Goal: Task Accomplishment & Management: Use online tool/utility

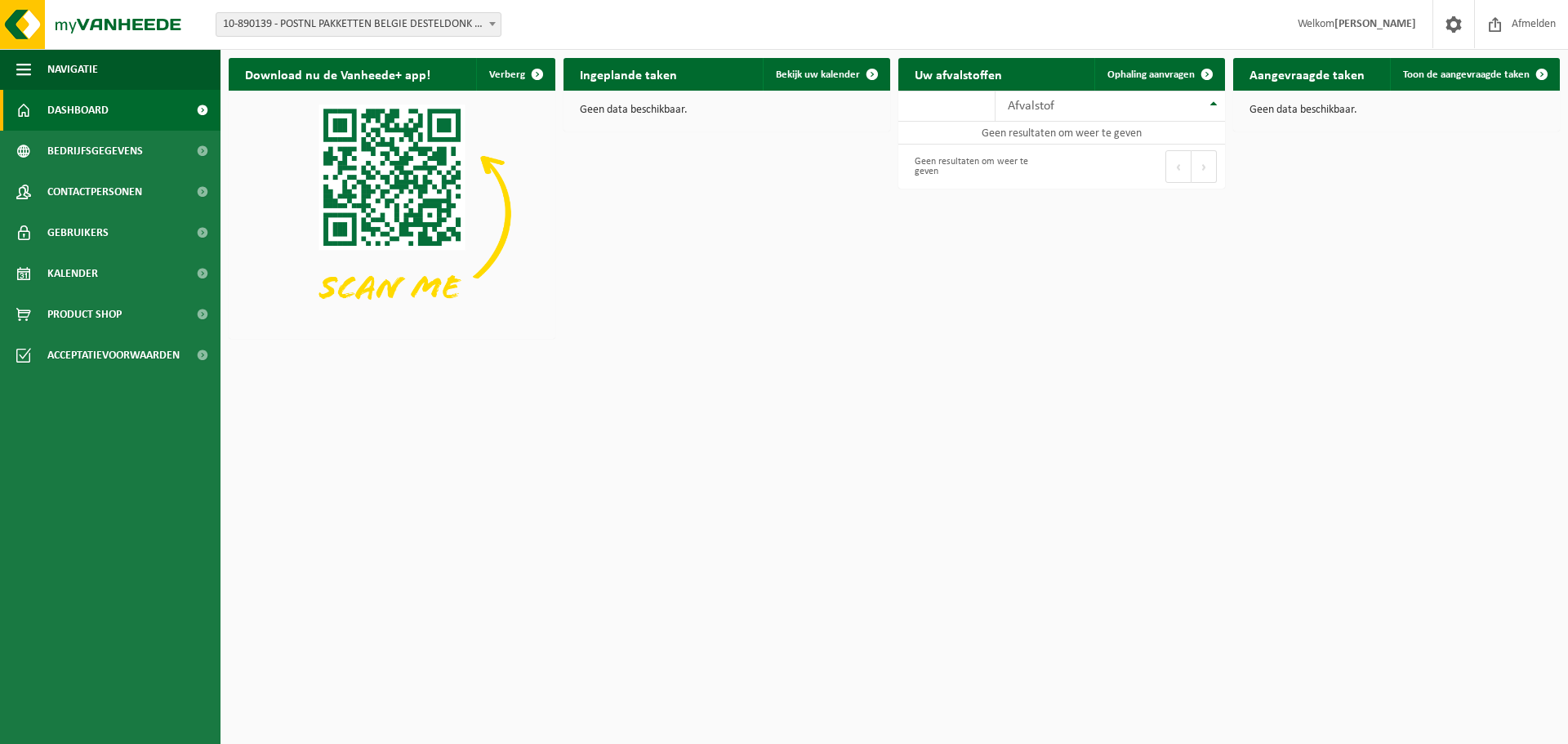
click at [298, 20] on span "10-890139 - POSTNL PAKKETTEN BELGIE DESTELDONK - [STREET_ADDRESS]" at bounding box center [358, 23] width 284 height 22
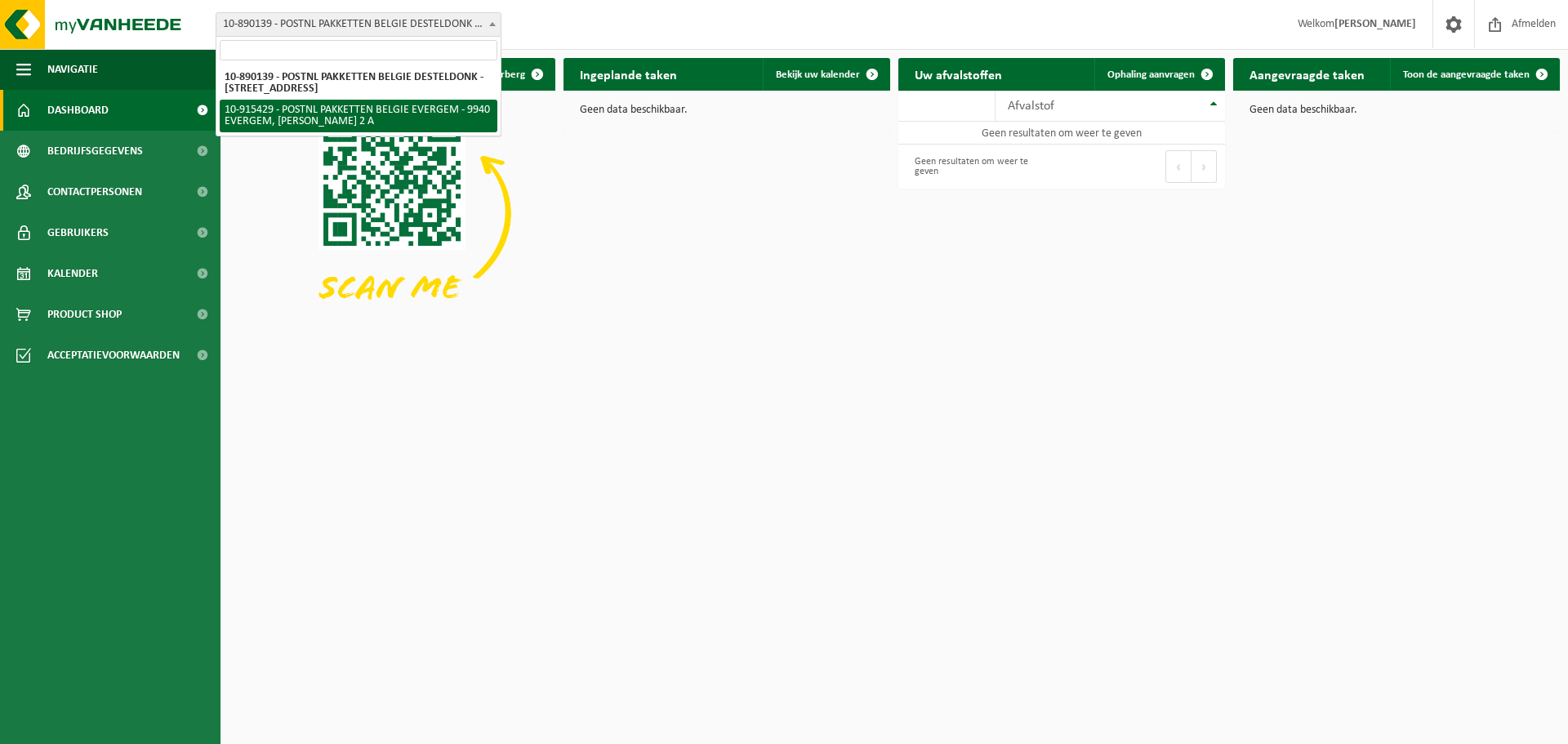
select select "127004"
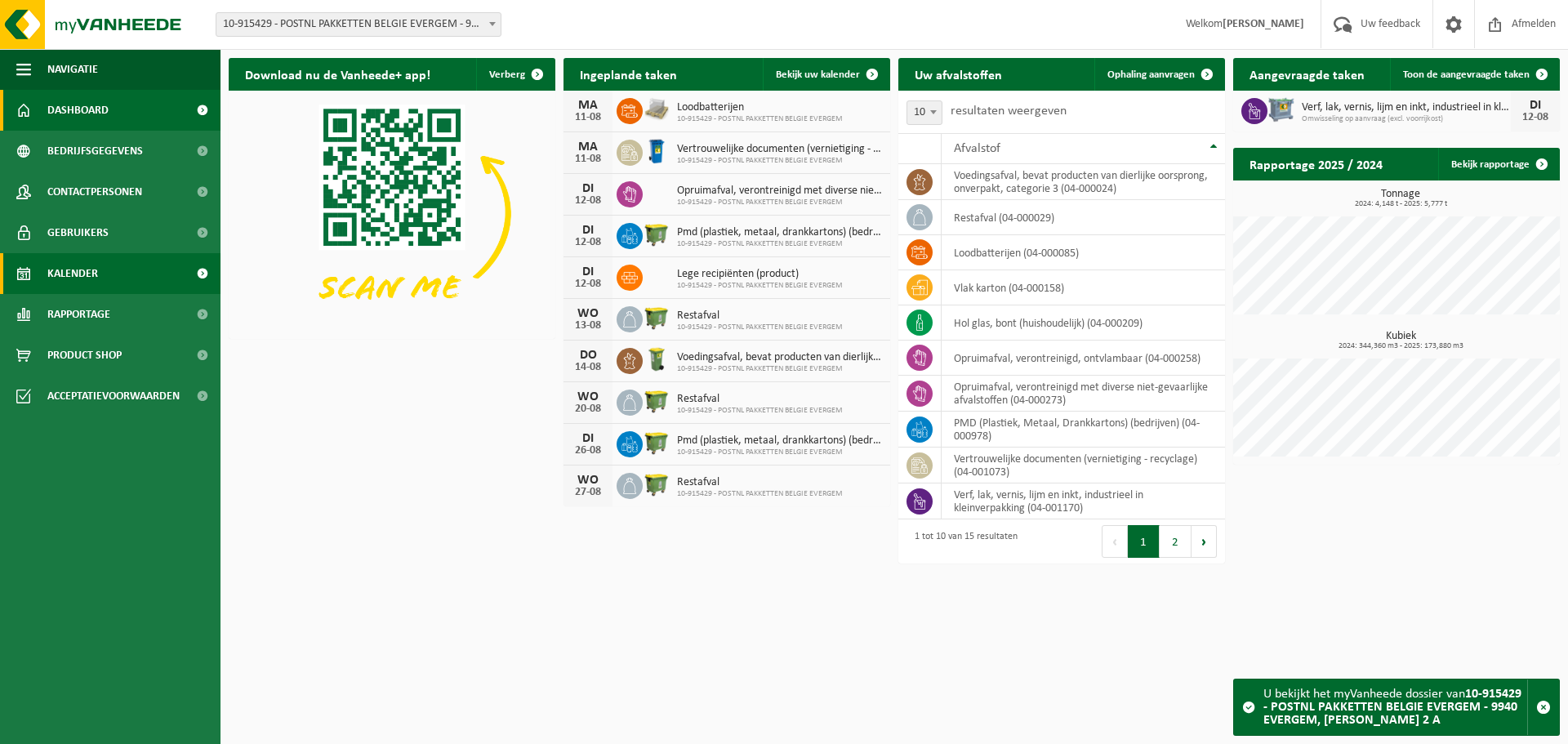
click at [97, 272] on span "Kalender" at bounding box center [73, 274] width 51 height 41
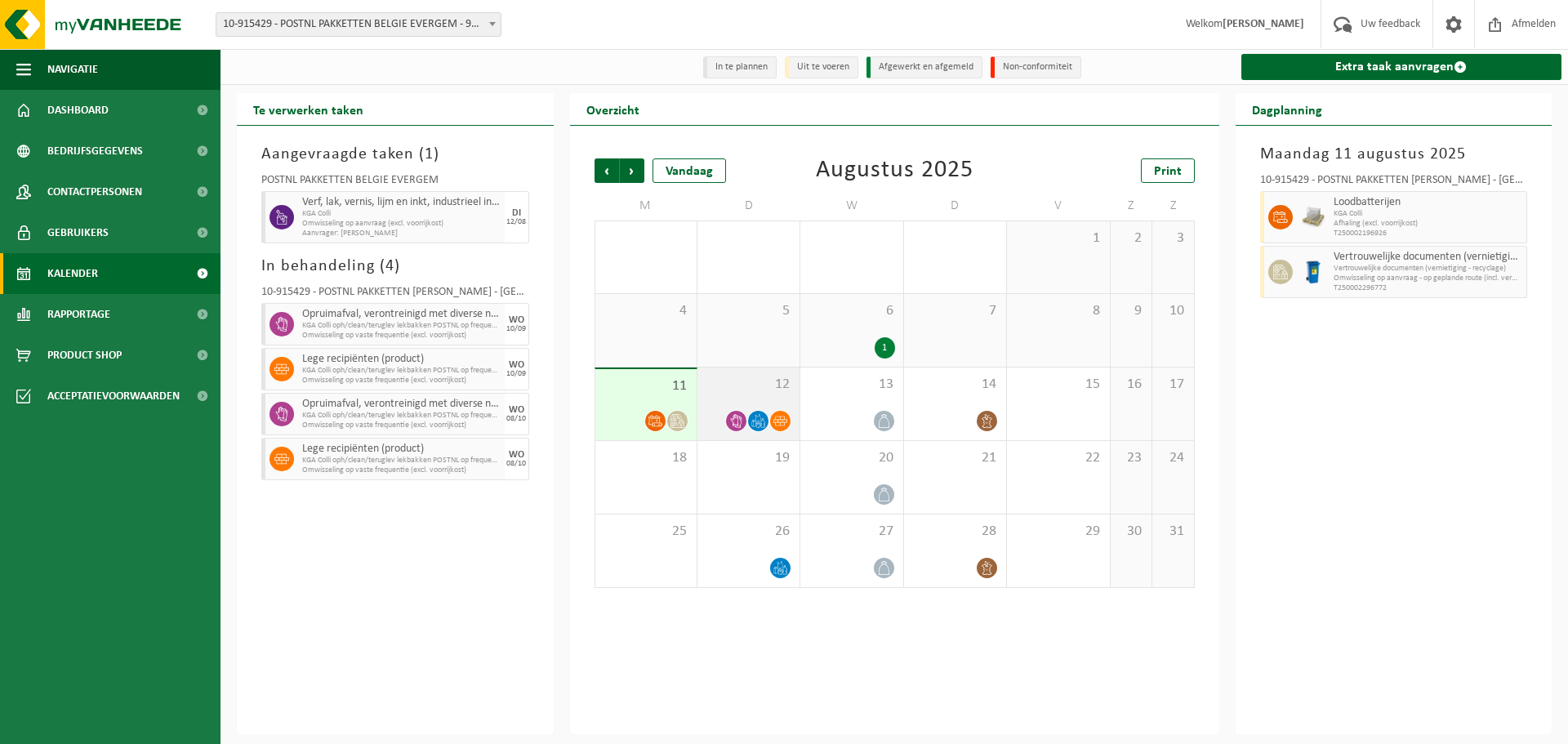
click at [771, 397] on div "12" at bounding box center [748, 404] width 102 height 73
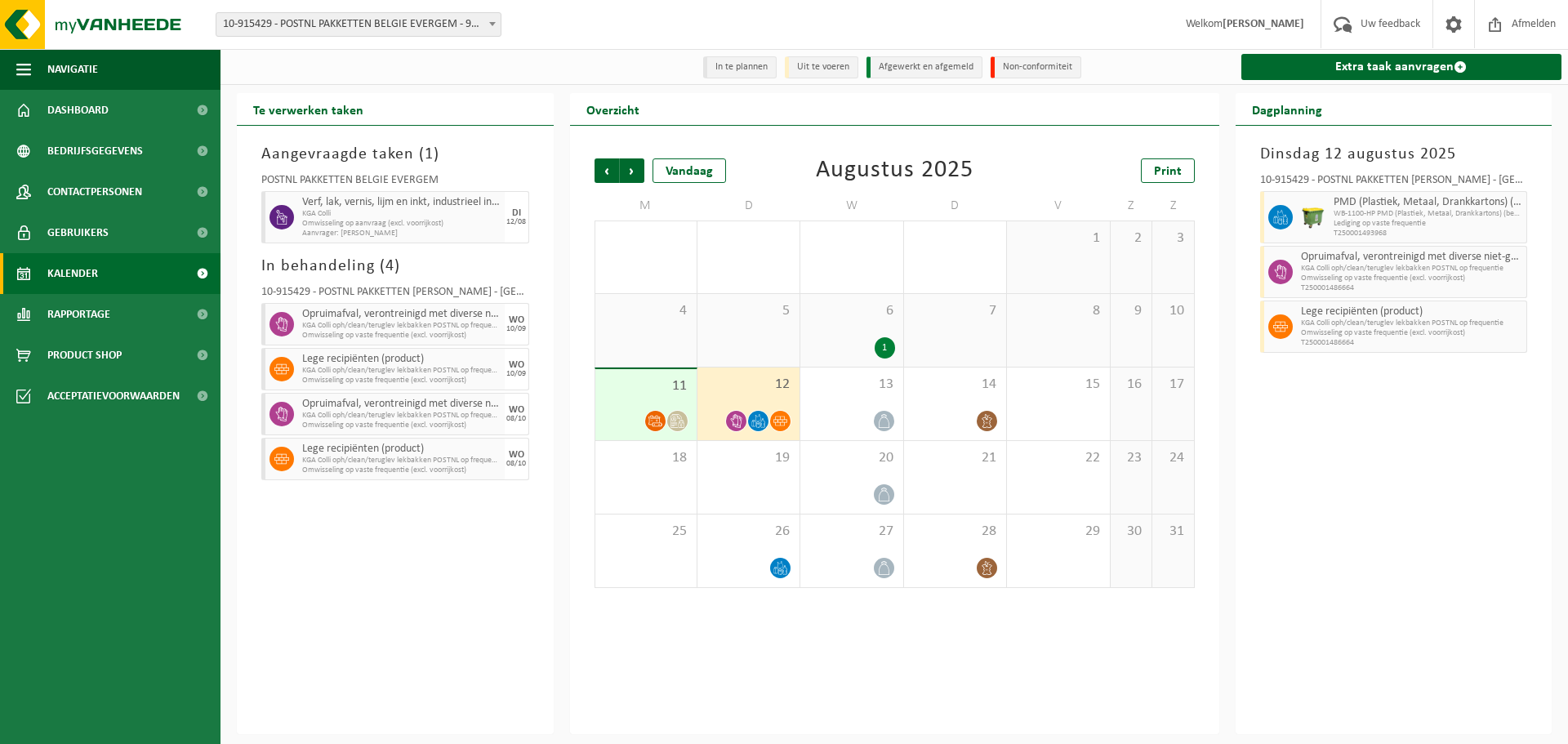
click at [660, 399] on div "11" at bounding box center [646, 404] width 101 height 71
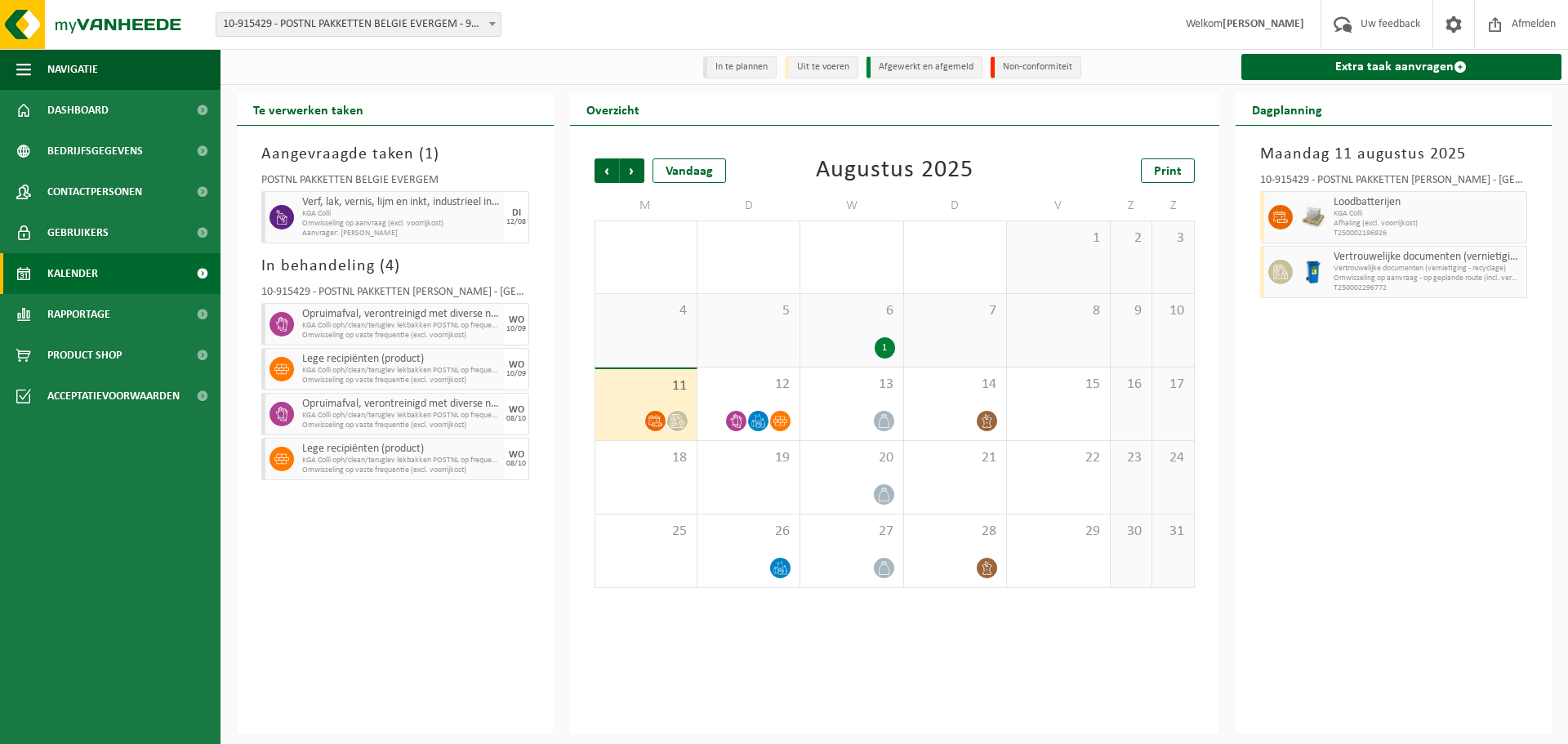
click at [962, 305] on span "7" at bounding box center [955, 311] width 86 height 18
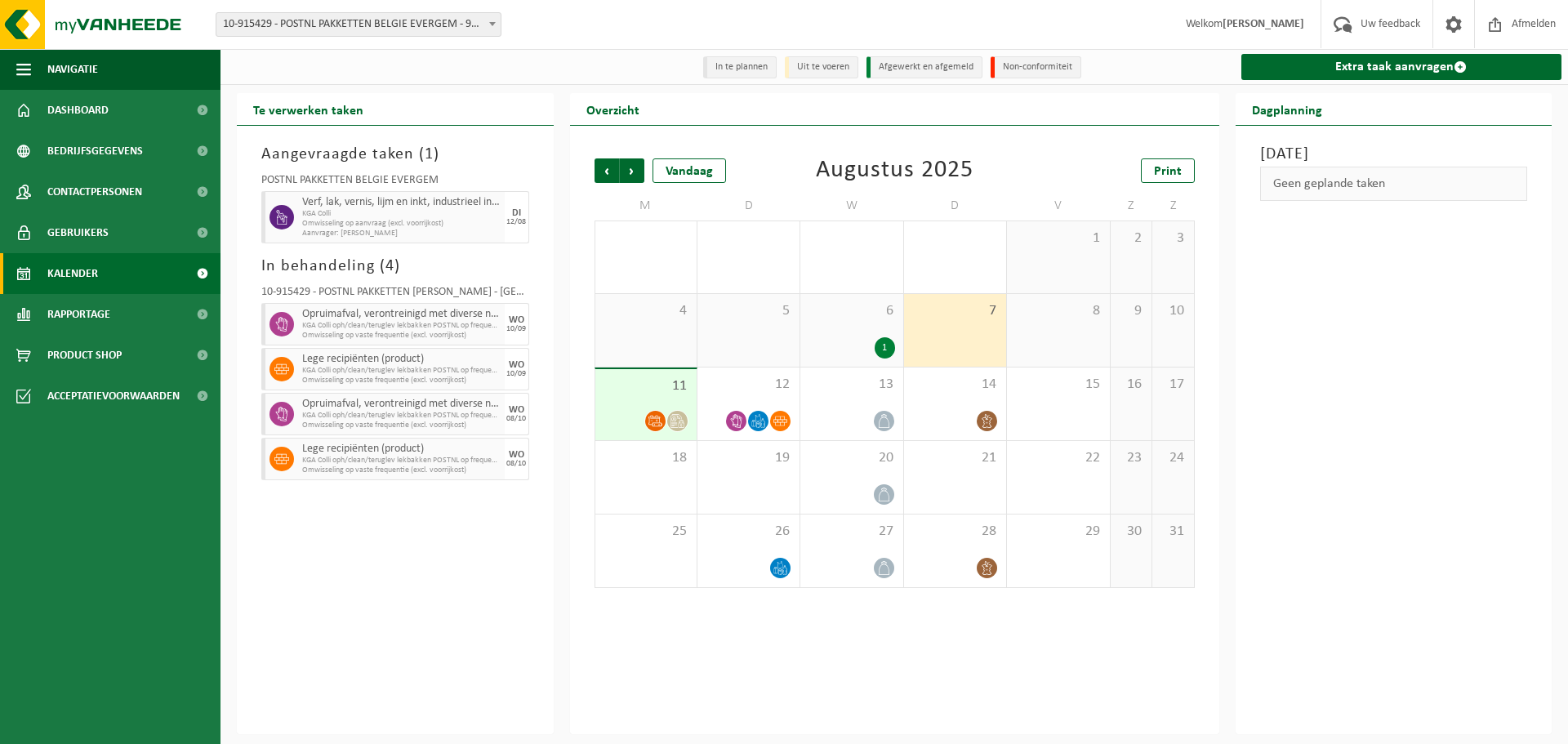
click at [883, 324] on div "6 1" at bounding box center [851, 330] width 102 height 73
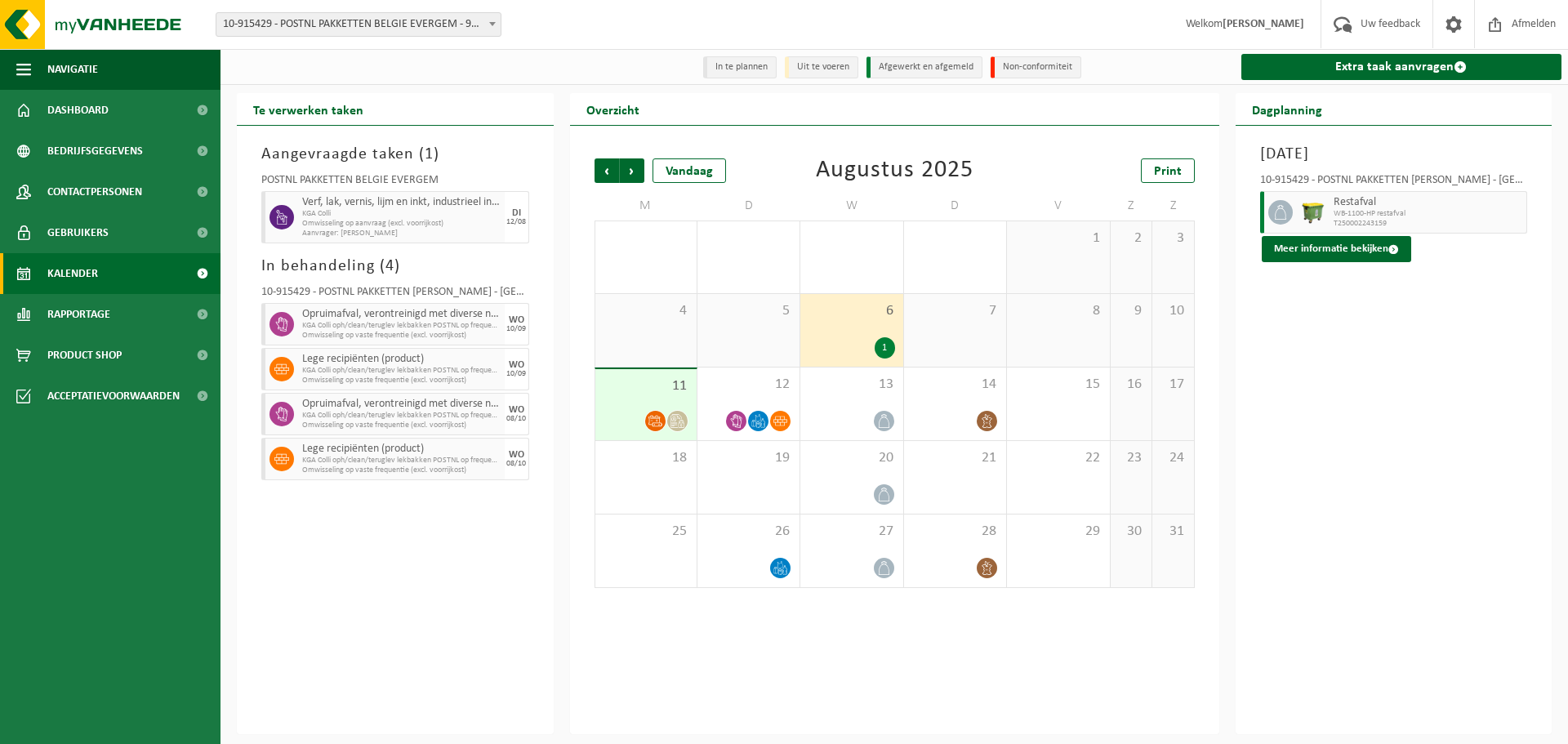
click at [967, 320] on span "7" at bounding box center [955, 311] width 86 height 18
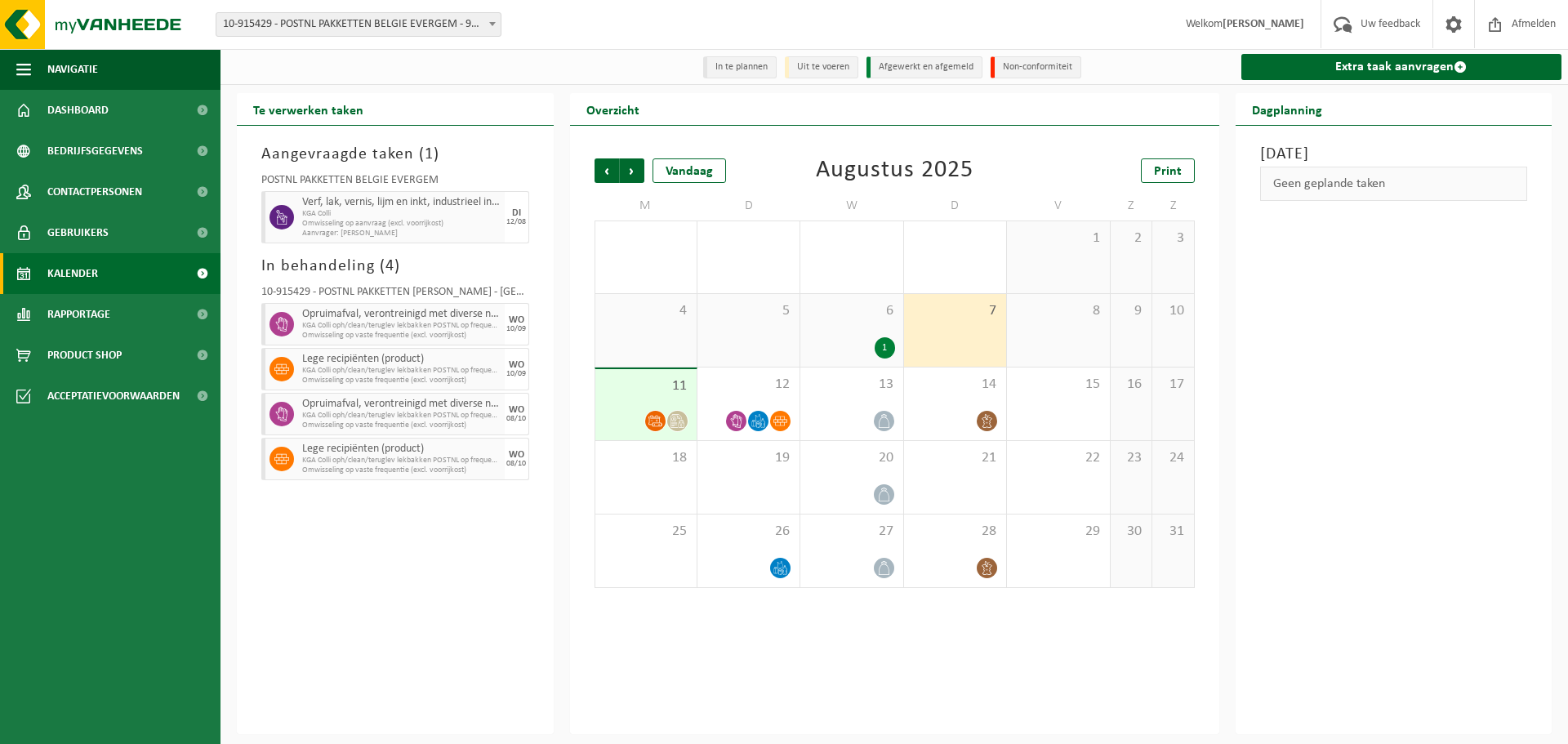
click at [1039, 322] on div "8" at bounding box center [1058, 330] width 102 height 73
click at [664, 313] on span "4" at bounding box center [645, 311] width 85 height 18
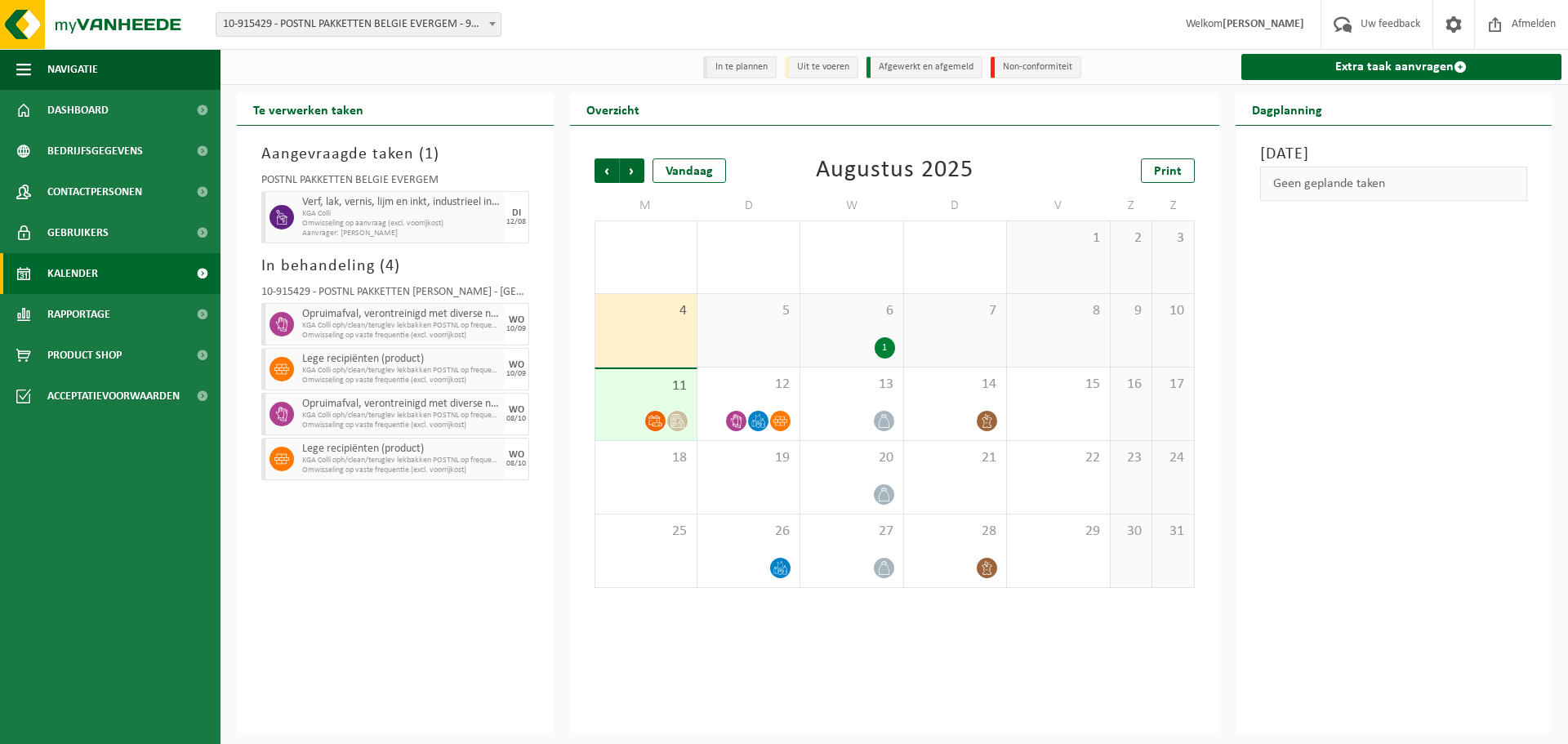
click at [708, 320] on span "5" at bounding box center [748, 311] width 86 height 18
click at [787, 320] on span "5" at bounding box center [748, 311] width 86 height 18
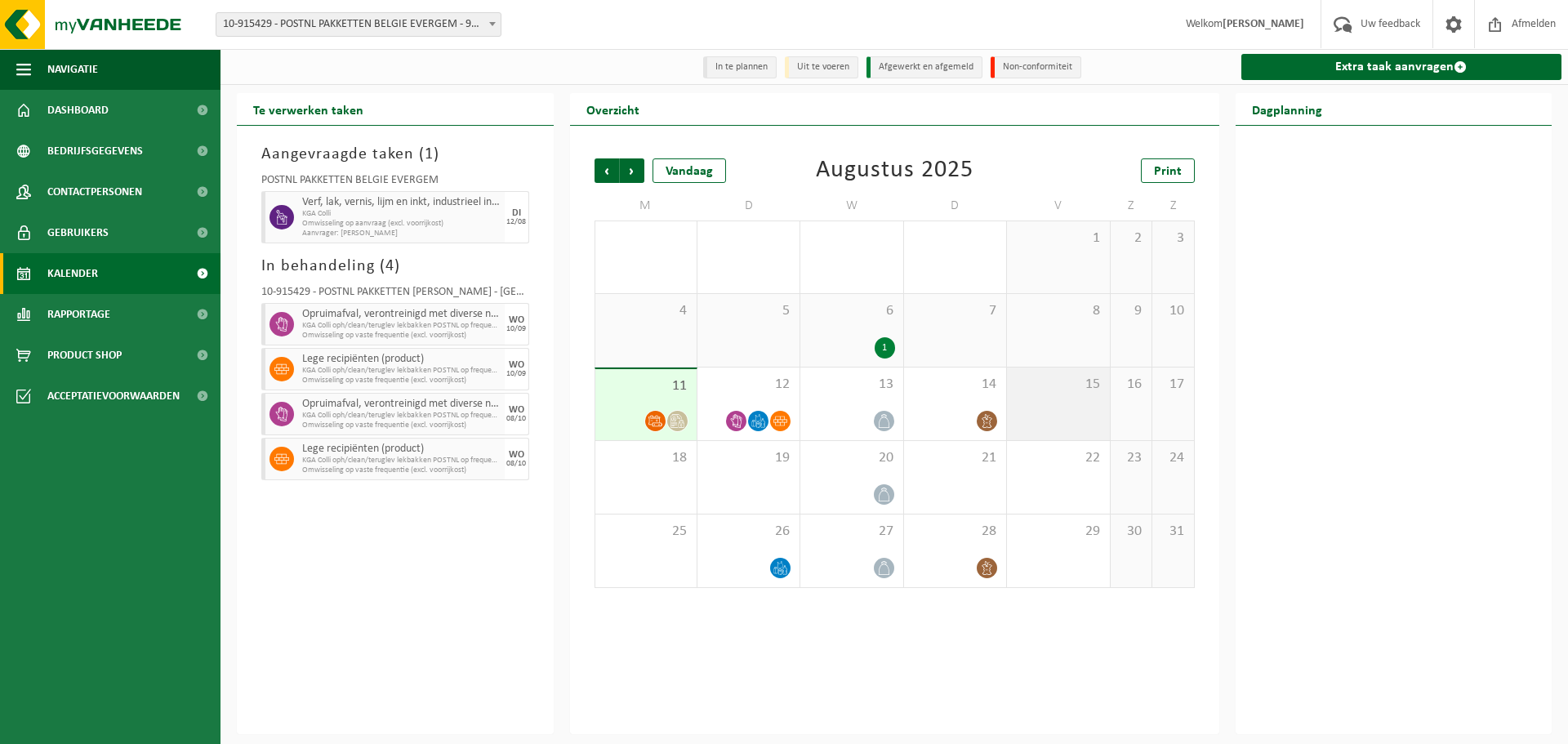
click at [1043, 380] on span "15" at bounding box center [1058, 385] width 86 height 18
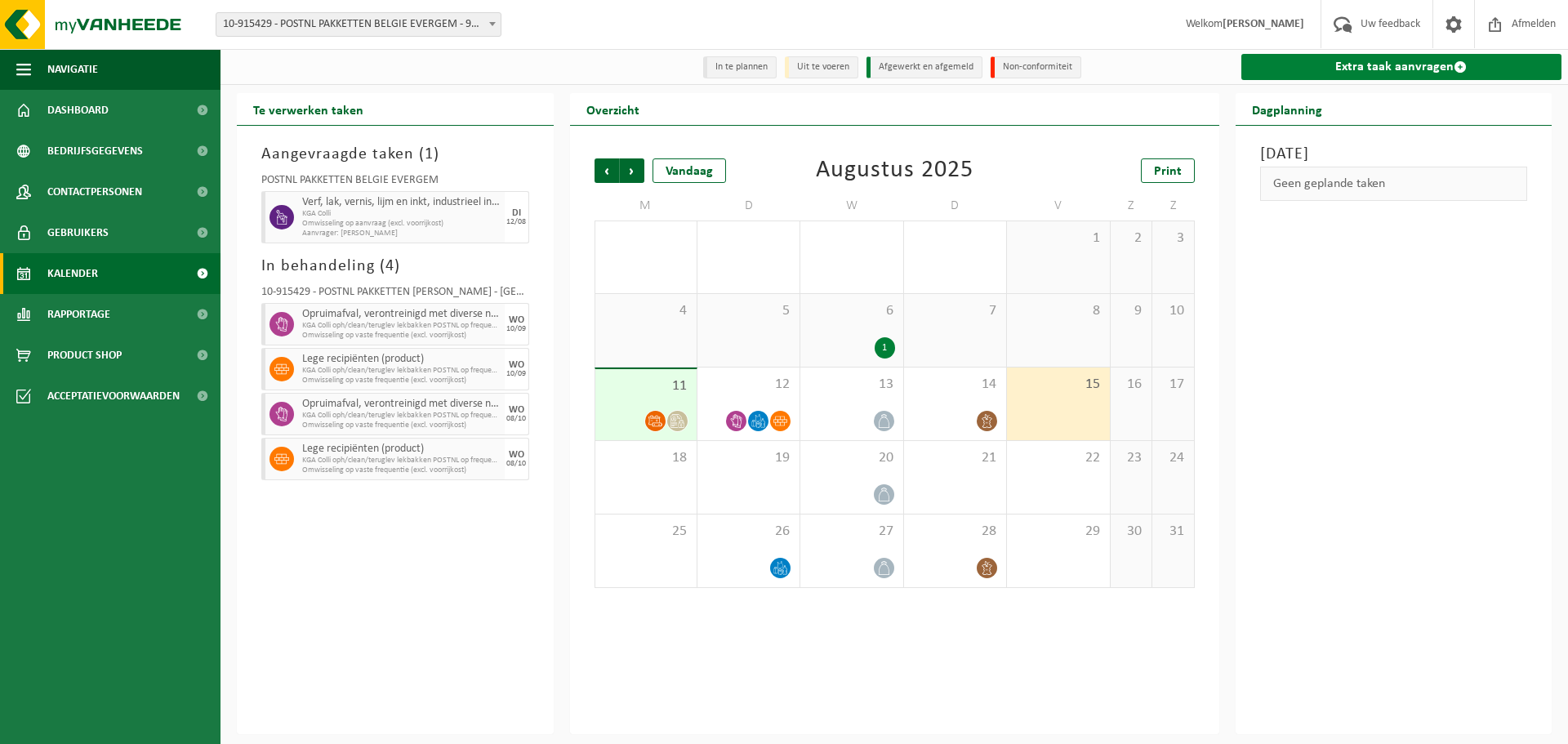
click at [1462, 70] on span at bounding box center [1460, 66] width 13 height 13
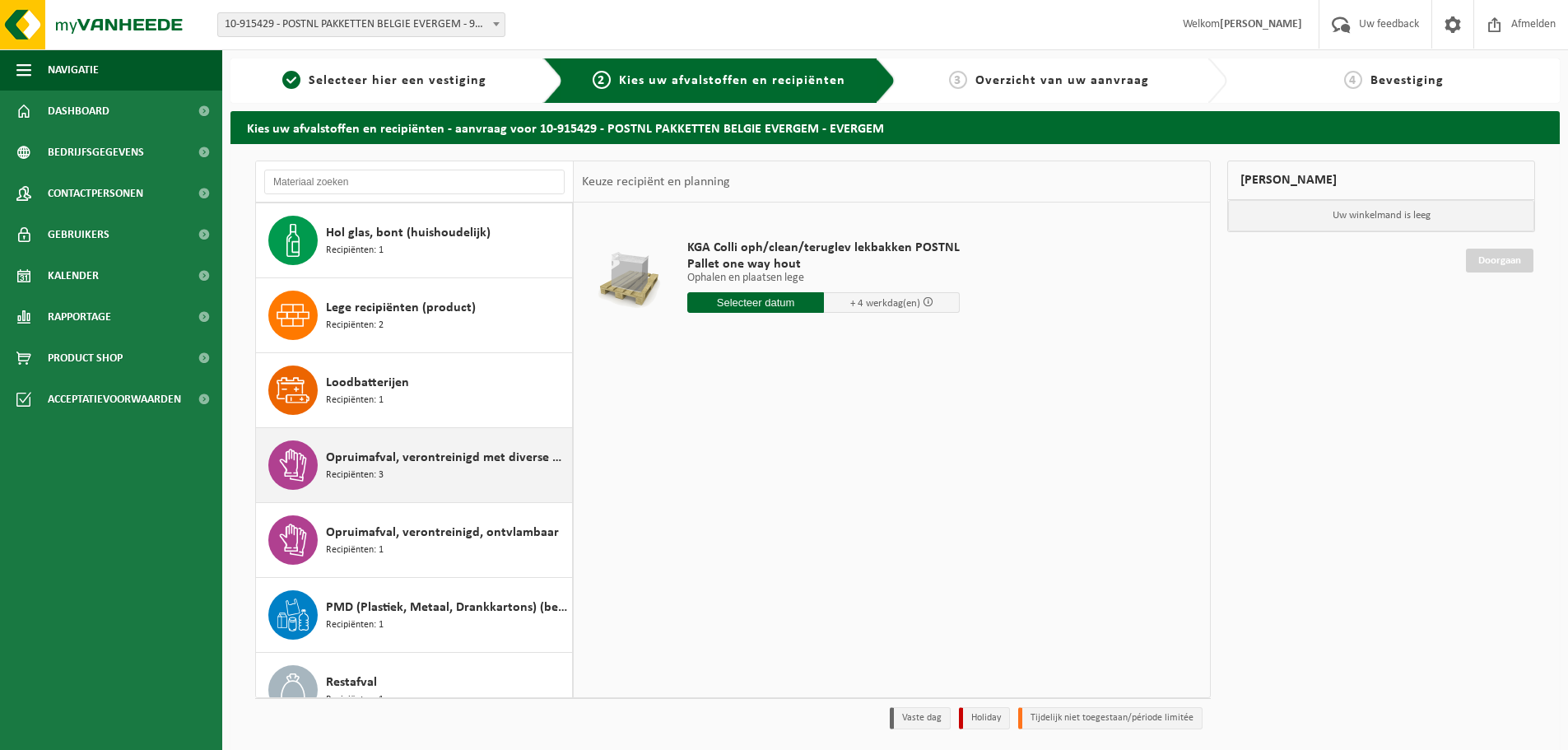
scroll to position [141, 0]
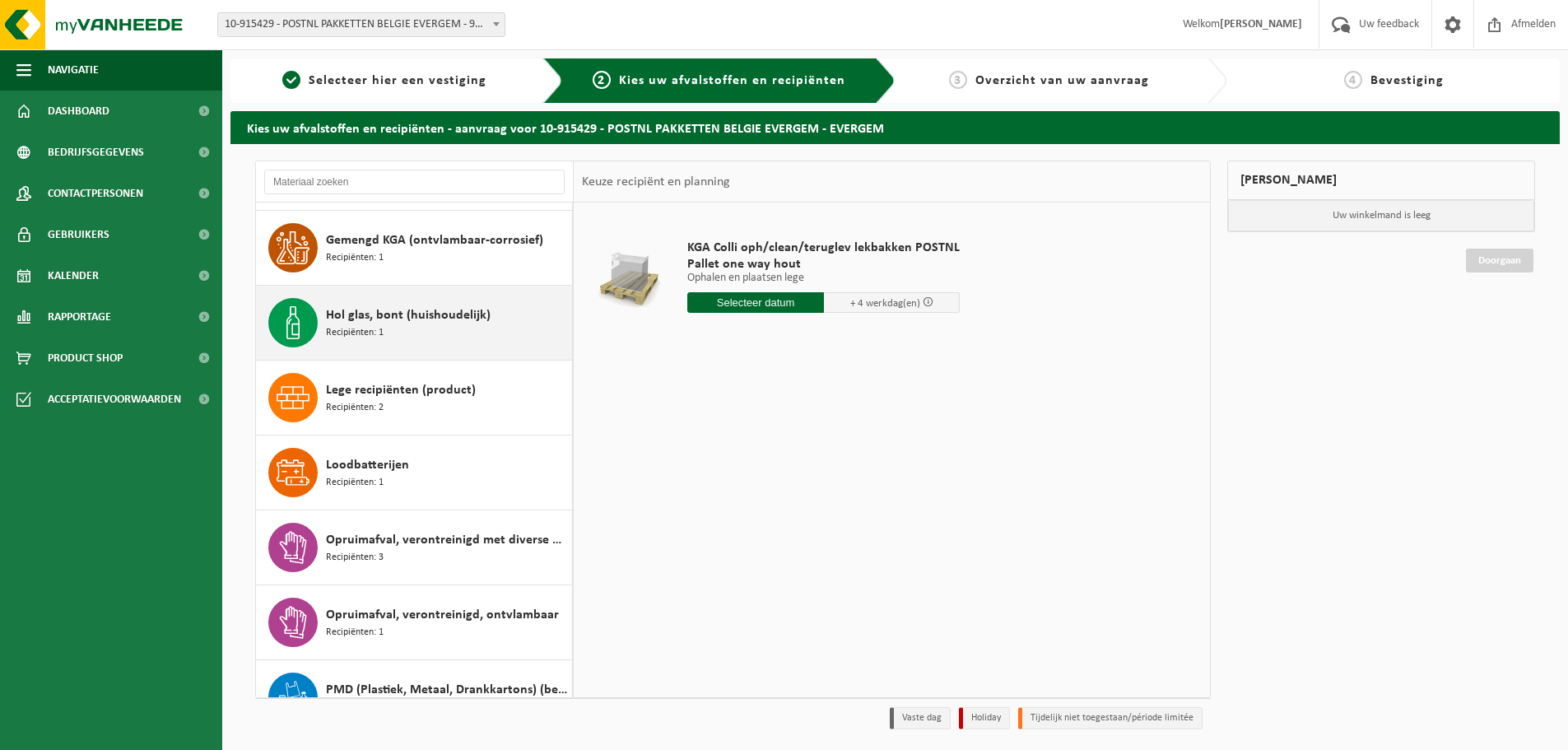
click at [389, 319] on span "Hol glas, bont (huishoudelijk)" at bounding box center [408, 315] width 165 height 20
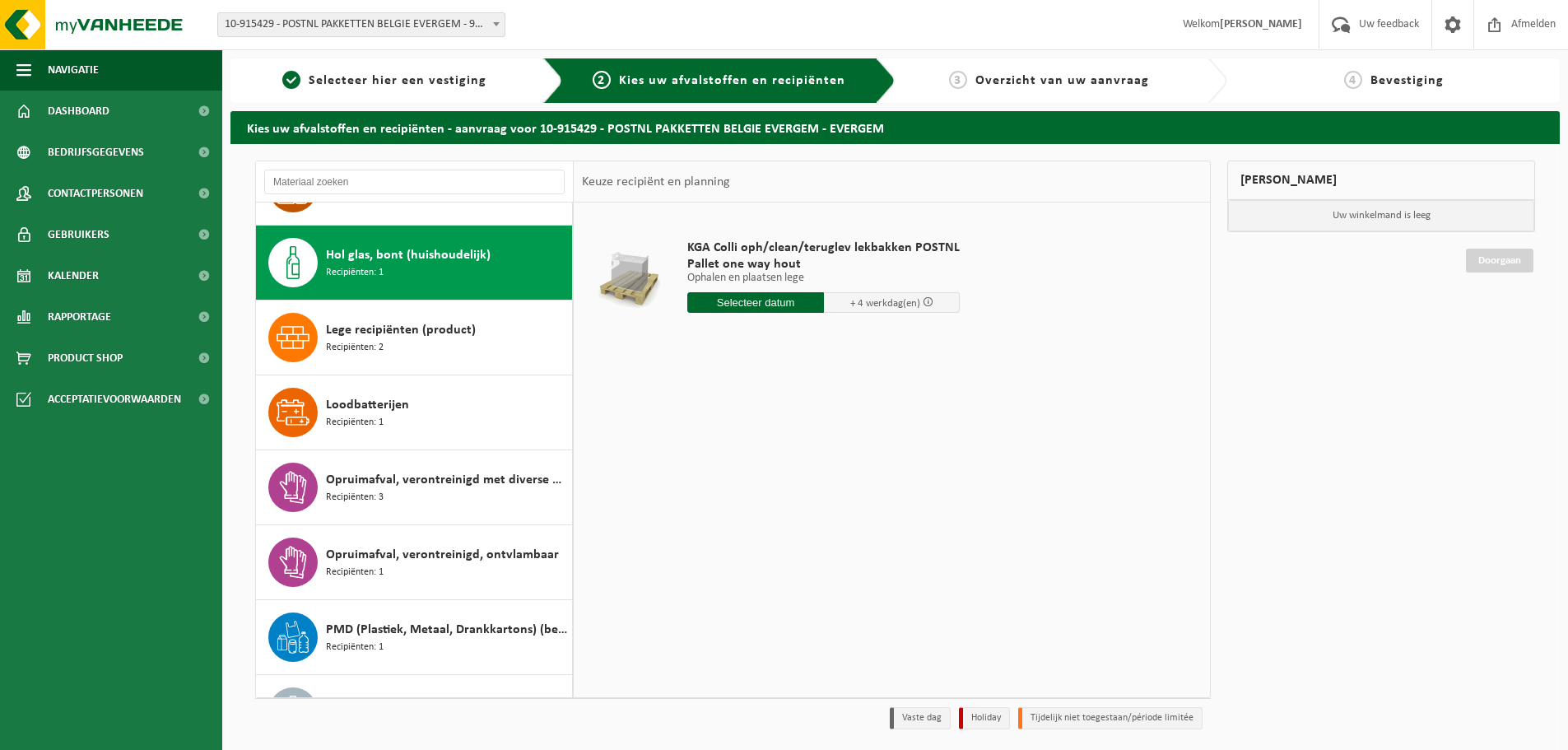
scroll to position [225, 0]
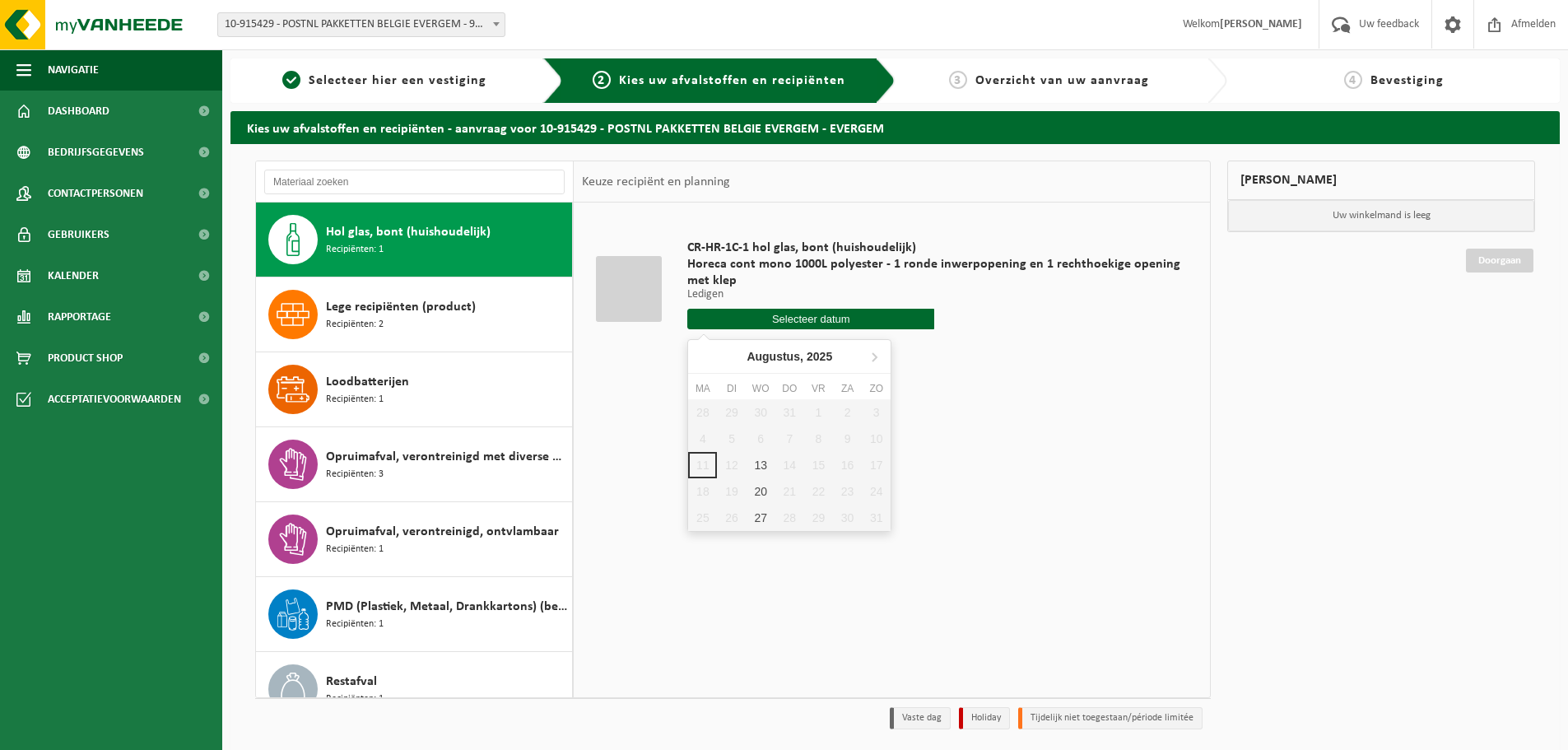
click at [782, 323] on input "text" at bounding box center [811, 319] width 247 height 21
click at [759, 468] on div "13" at bounding box center [760, 465] width 28 height 27
type input "Van 2025-08-13"
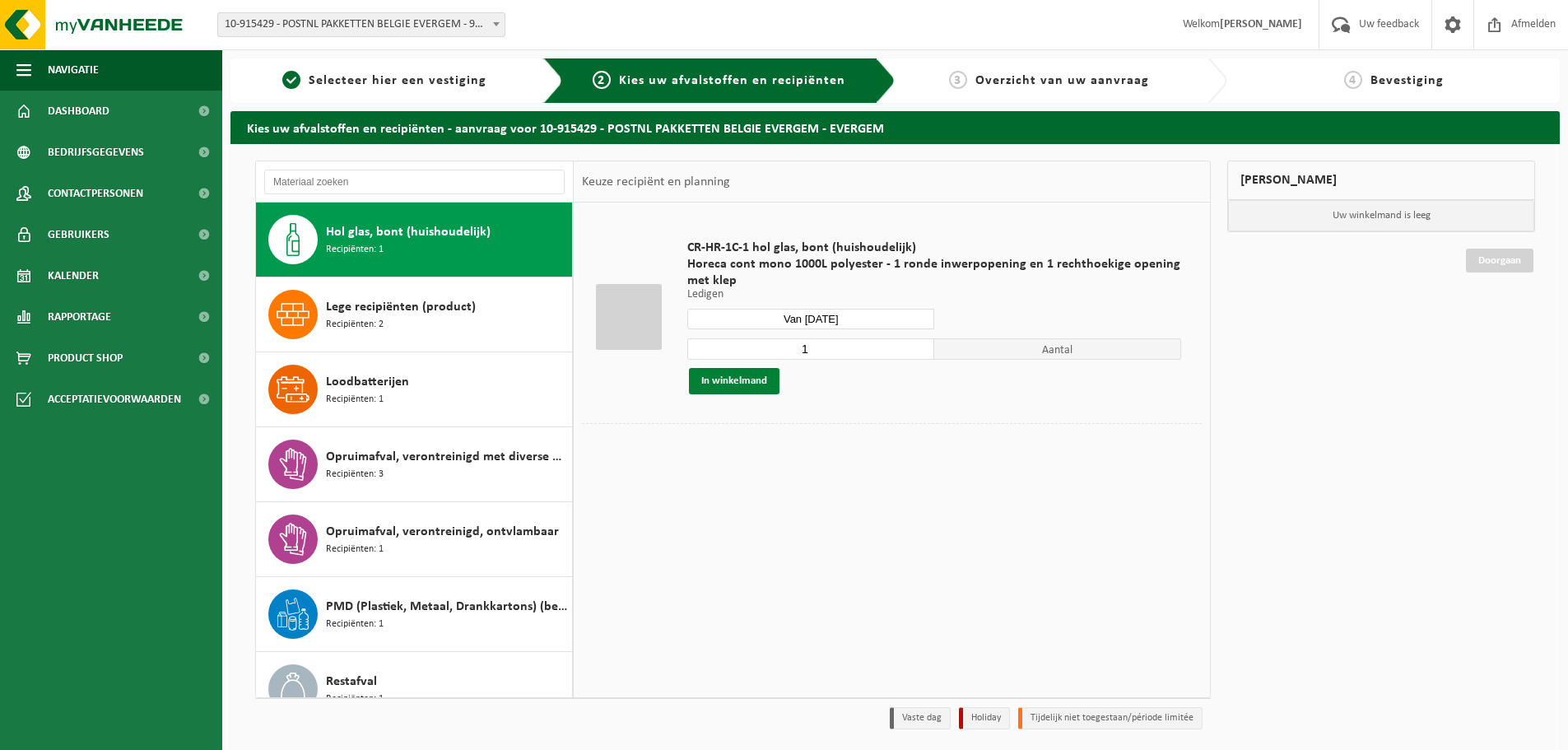
click at [760, 387] on button "In winkelmand" at bounding box center [734, 381] width 90 height 27
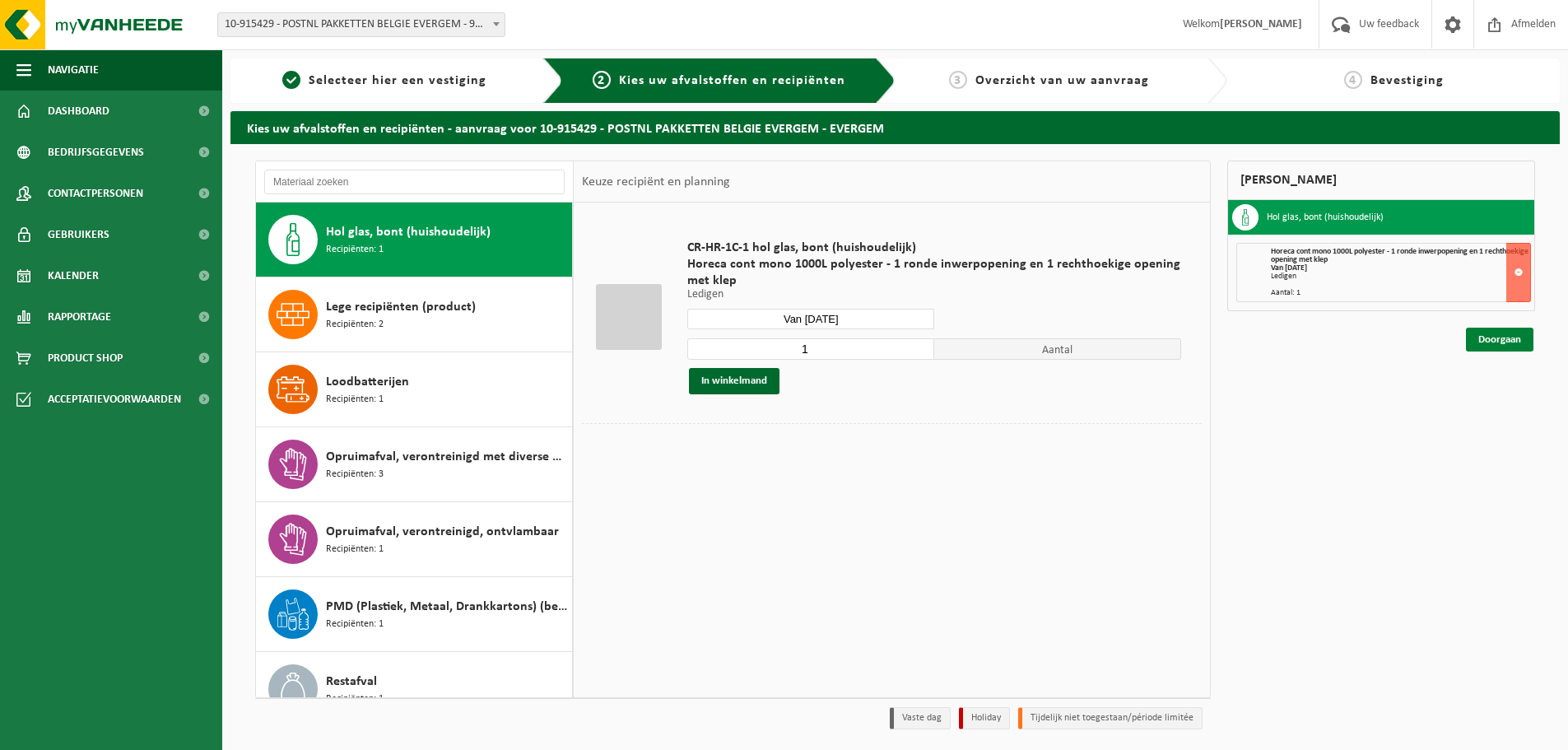
click at [1507, 346] on link "Doorgaan" at bounding box center [1499, 340] width 68 height 24
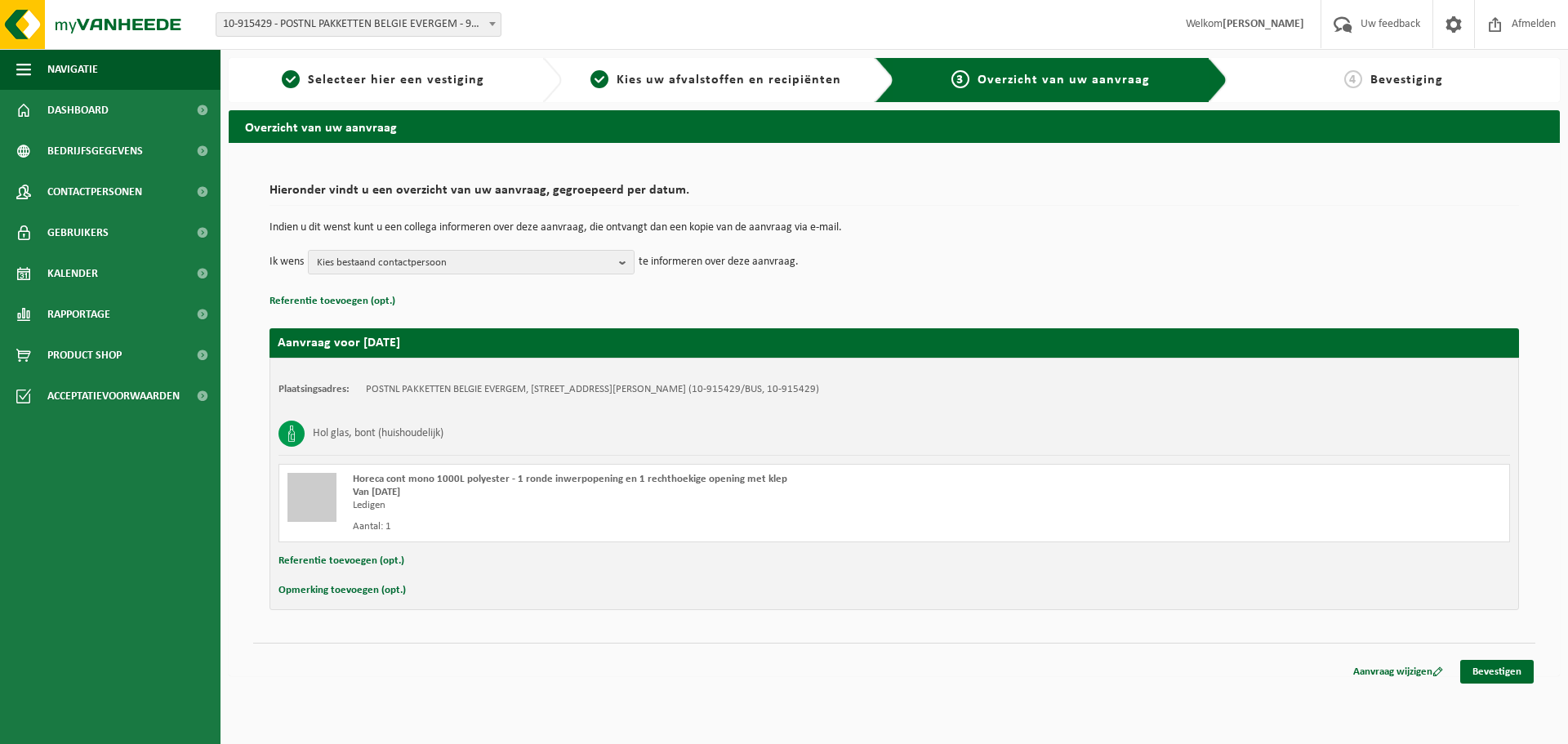
click at [587, 248] on td "Indien u dit wenst kunt u een collega informeren over deze aanvraag, die ontvan…" at bounding box center [894, 236] width 1250 height 28
click at [586, 268] on span "Kies bestaand contactpersoon" at bounding box center [465, 263] width 296 height 24
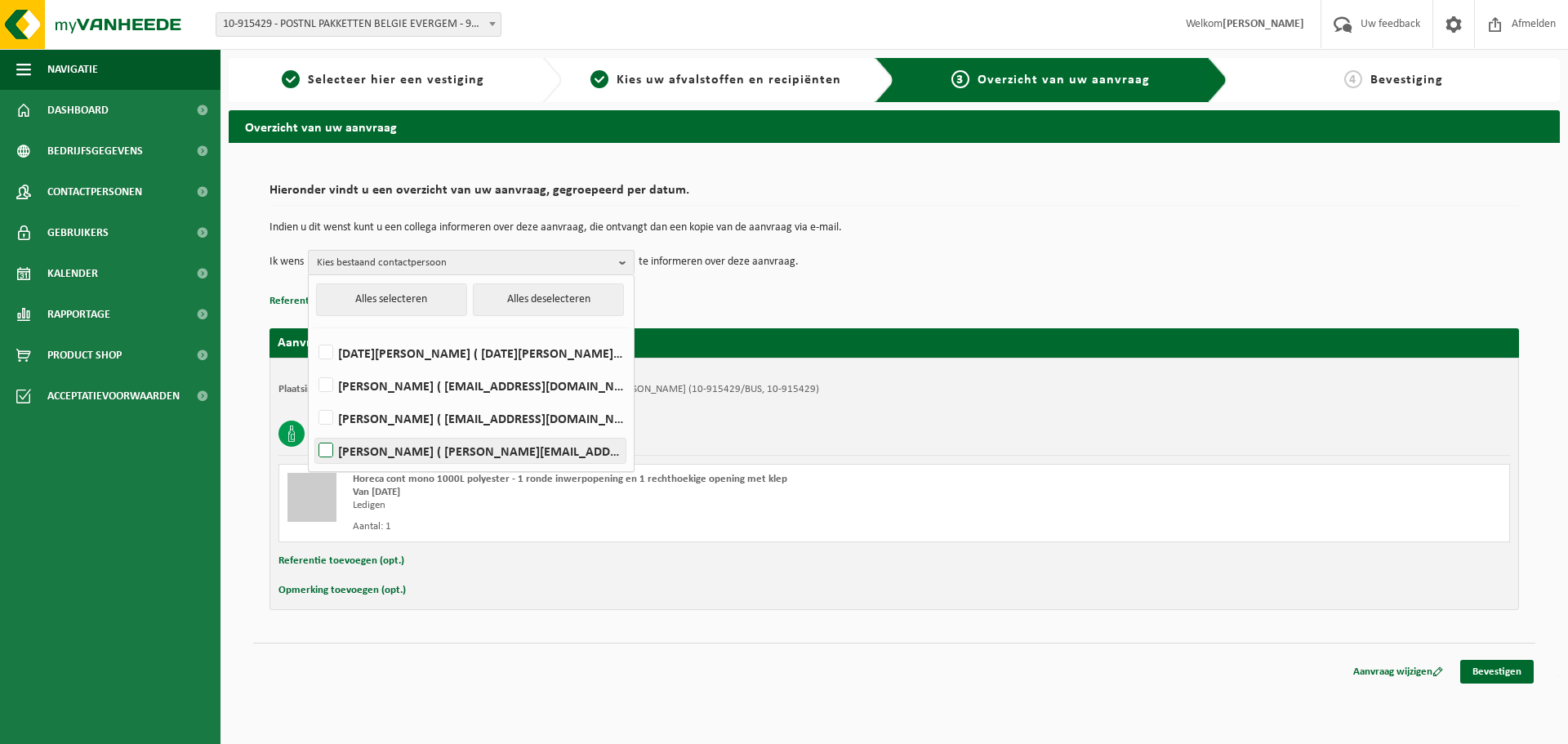
drag, startPoint x: 381, startPoint y: 450, endPoint x: 391, endPoint y: 444, distance: 11.7
click at [378, 449] on label "Marc Roelandt ( roelandt.marc@postnl.be )" at bounding box center [470, 451] width 310 height 24
click at [312, 430] on input "Marc Roelandt ( roelandt.marc@postnl.be )" at bounding box center [312, 429] width 1 height 1
checkbox input "true"
click at [873, 404] on div "Plaatsingsadres: POSTNL PAKKETTEN BELGIE EVERGEM, 9940 EVERGEM, DELORI MAESLAAN…" at bounding box center [894, 484] width 1250 height 252
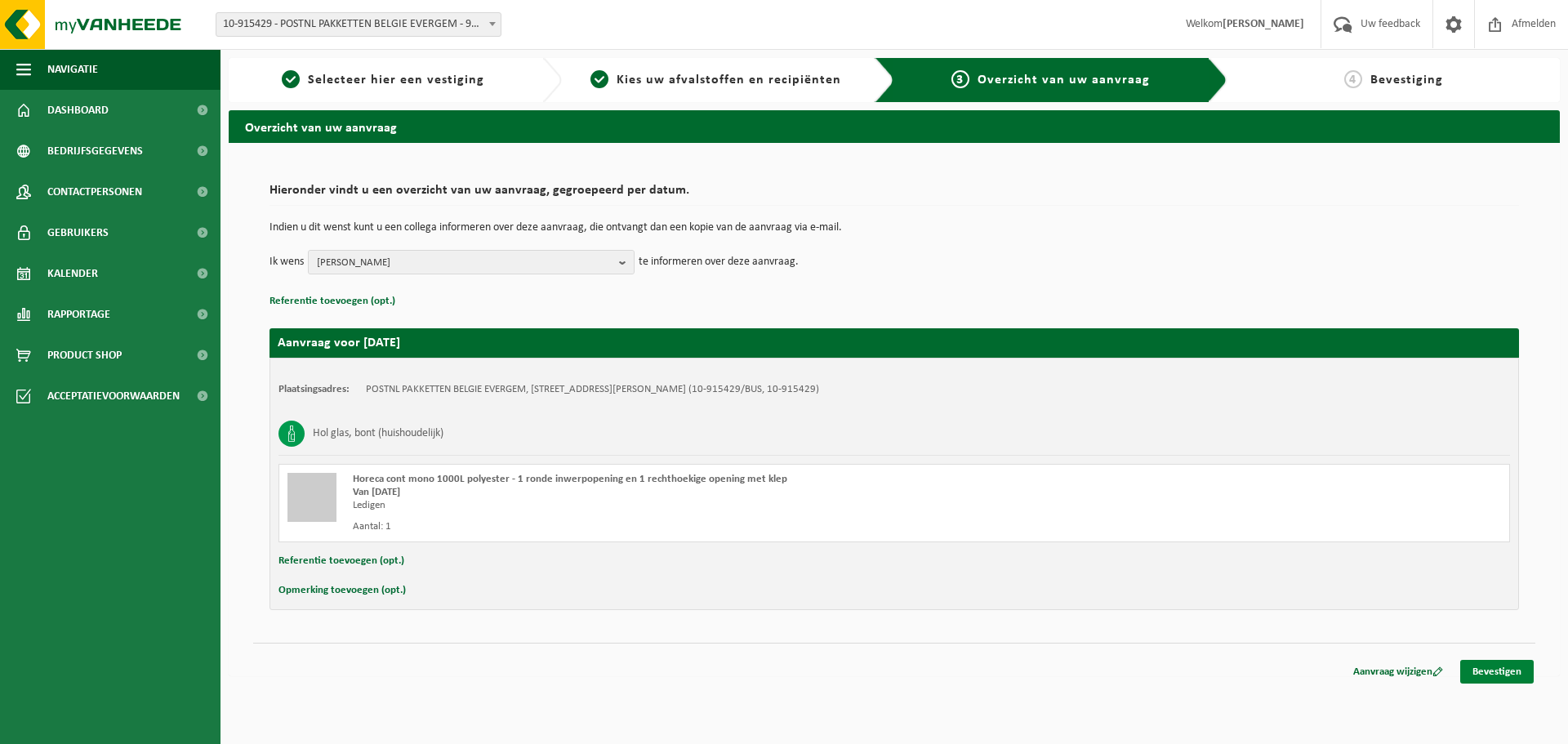
click at [1517, 662] on link "Bevestigen" at bounding box center [1497, 672] width 74 height 23
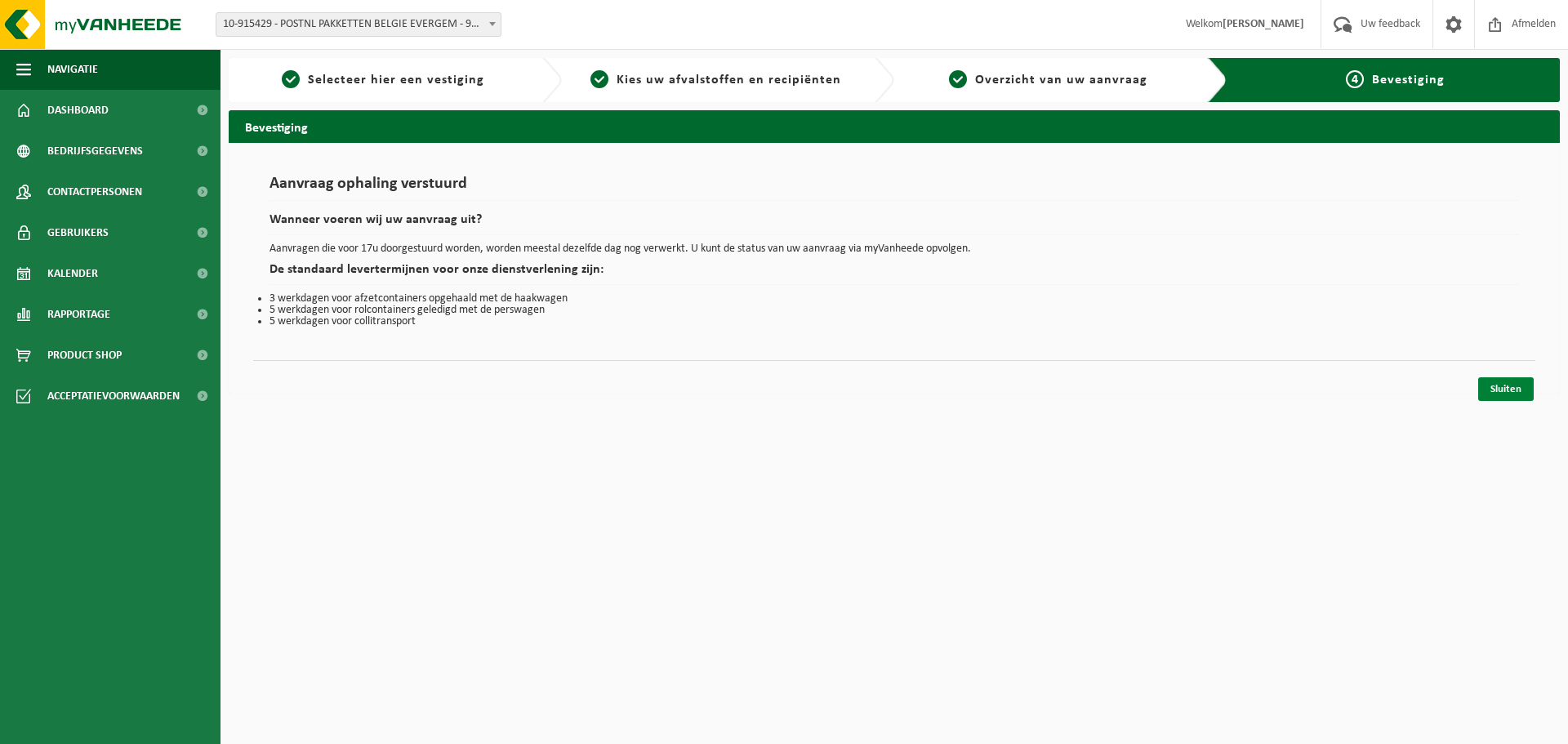
click at [1495, 393] on link "Sluiten" at bounding box center [1506, 390] width 55 height 23
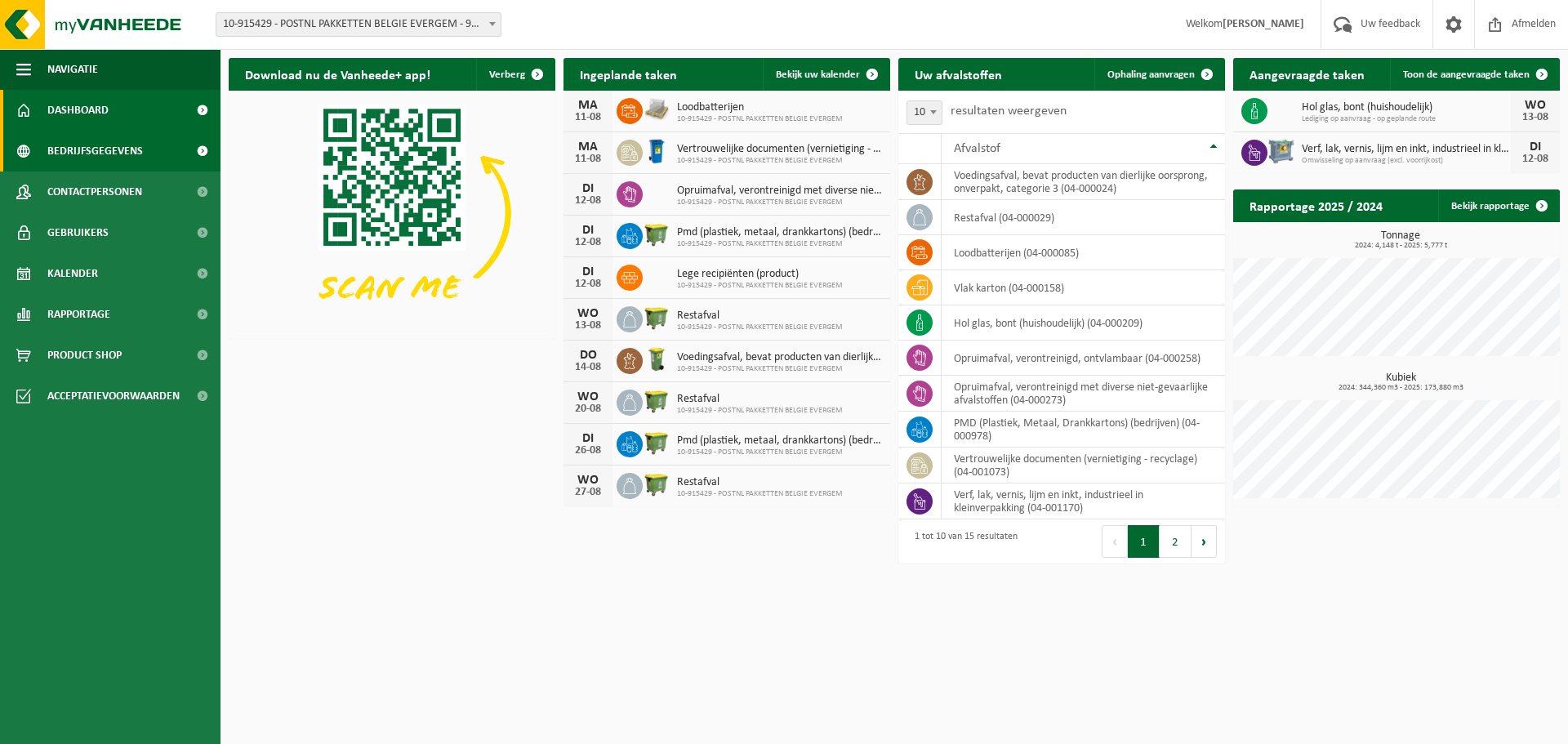
click at [72, 156] on span "Bedrijfsgegevens" at bounding box center [95, 151] width 95 height 41
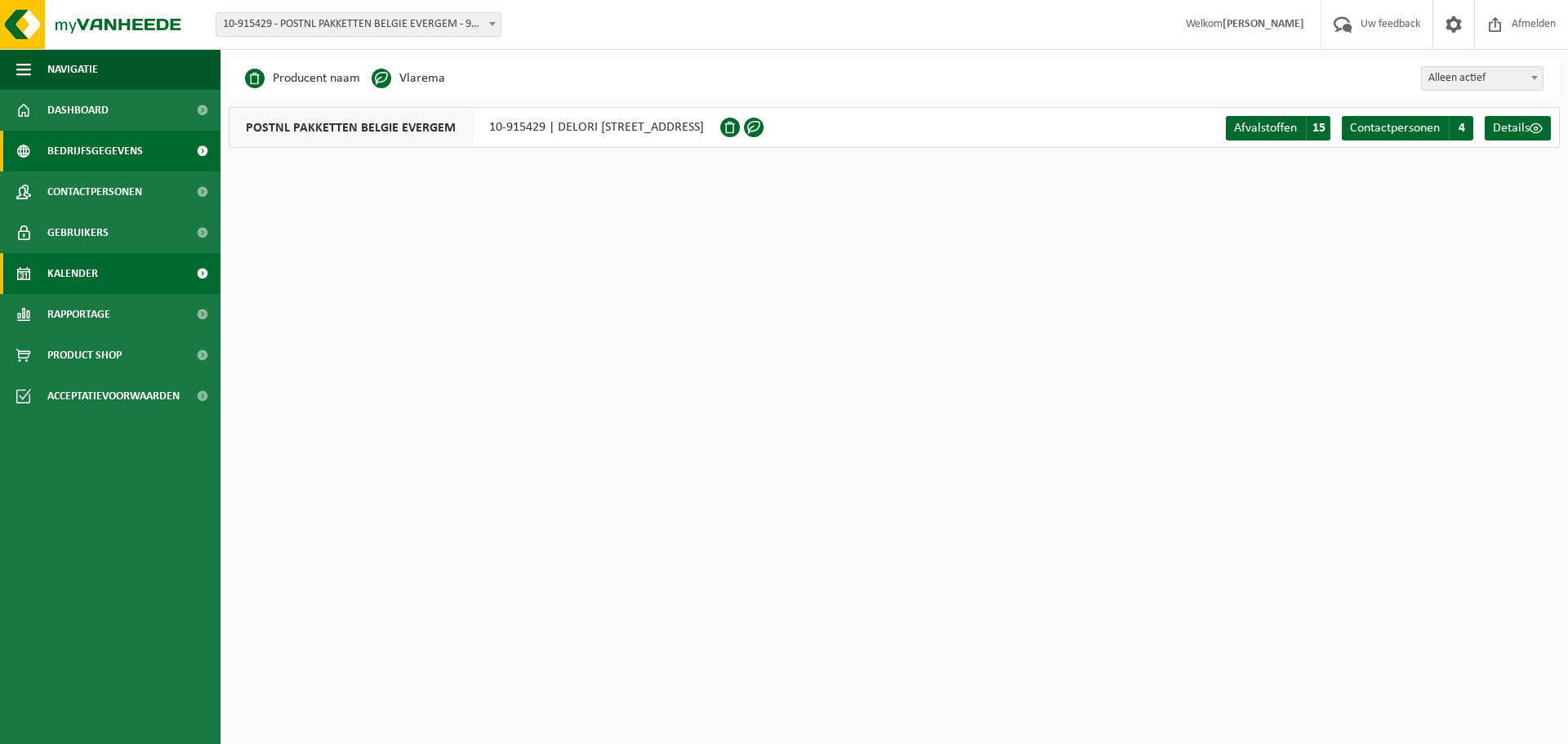
click at [68, 277] on span "Kalender" at bounding box center [73, 274] width 51 height 41
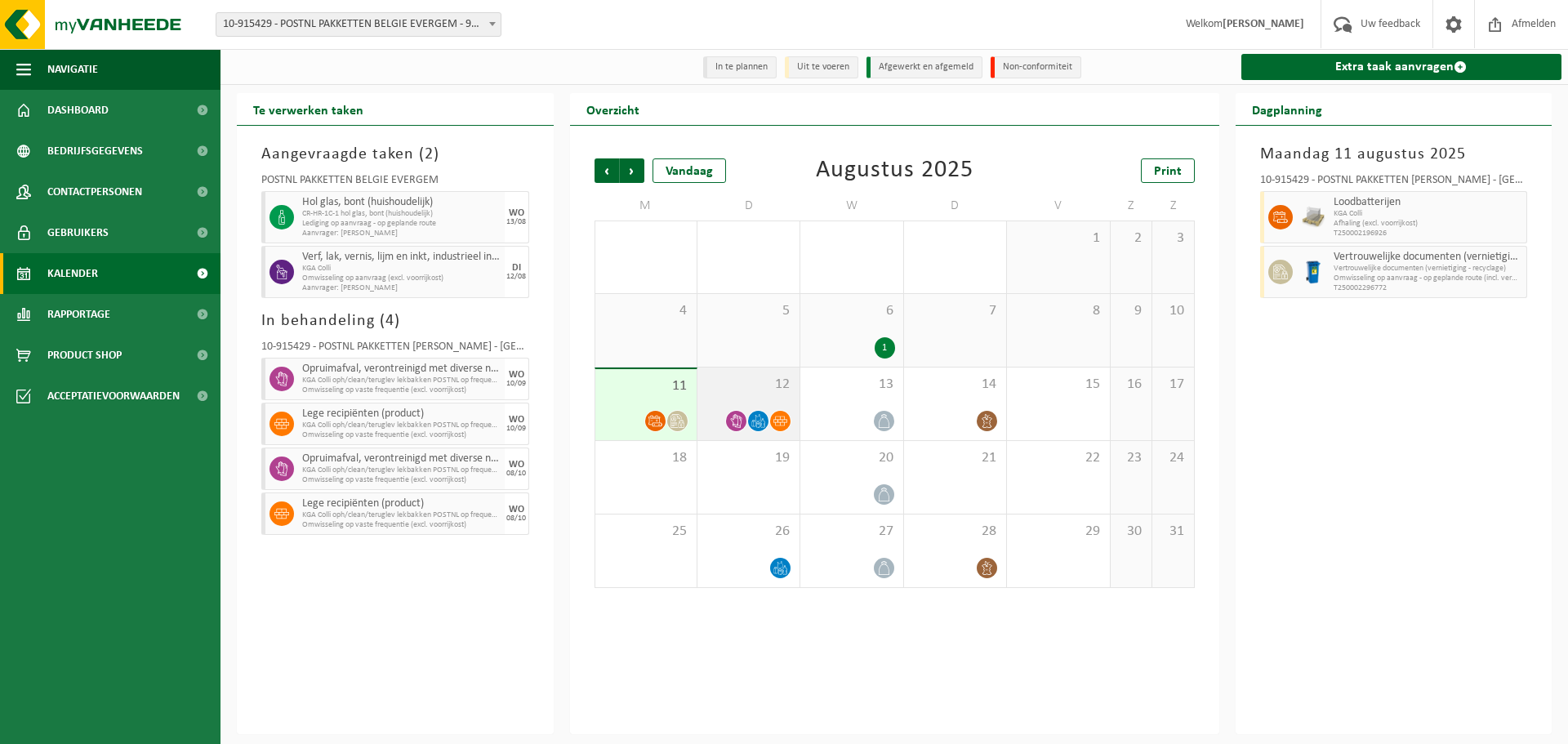
click at [723, 377] on span "12" at bounding box center [748, 385] width 86 height 18
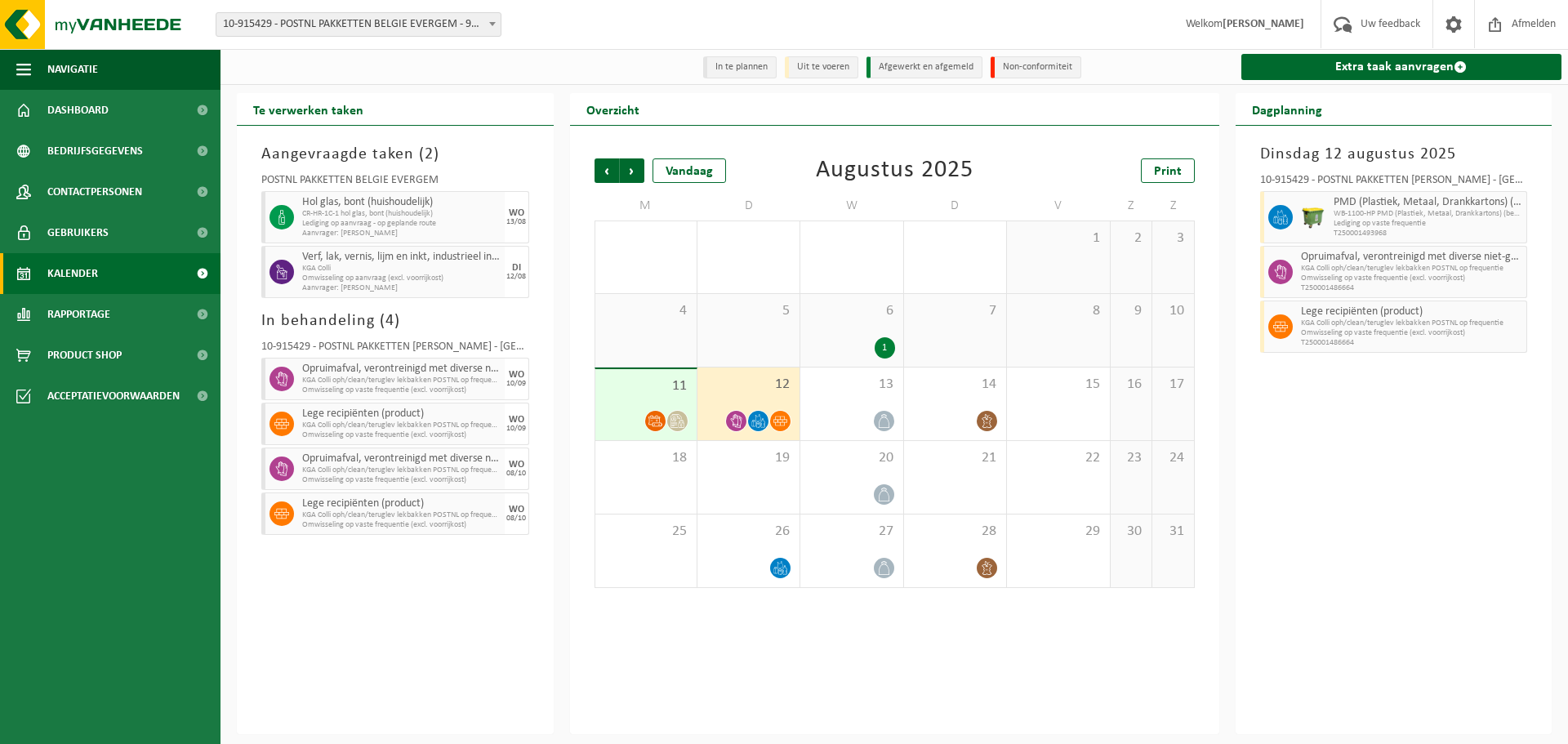
click at [652, 387] on span "11" at bounding box center [645, 387] width 85 height 18
